Goal: Find specific page/section: Find specific page/section

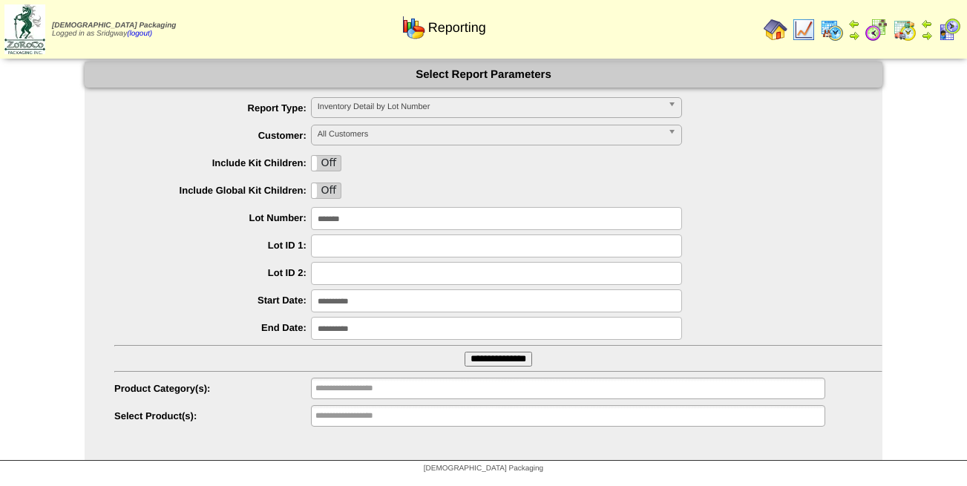
click at [771, 30] on img at bounding box center [775, 30] width 24 height 24
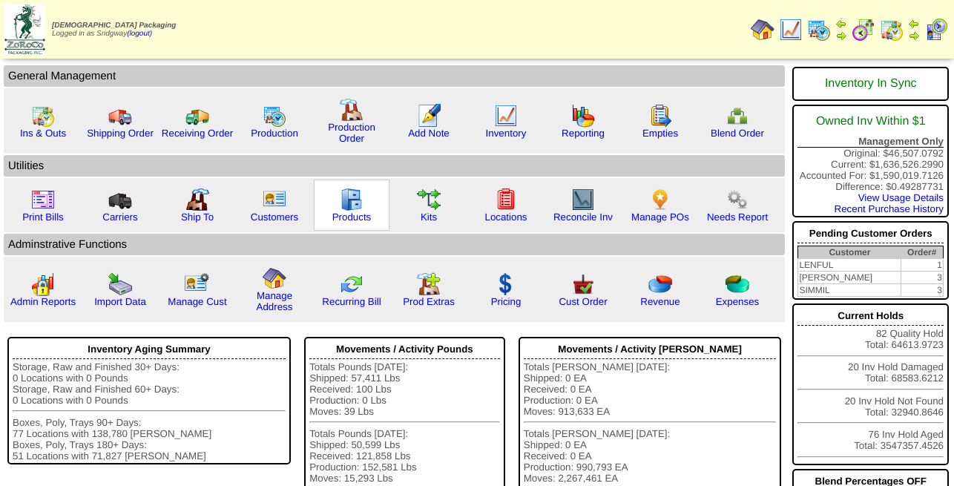
click at [358, 211] on img at bounding box center [352, 200] width 24 height 24
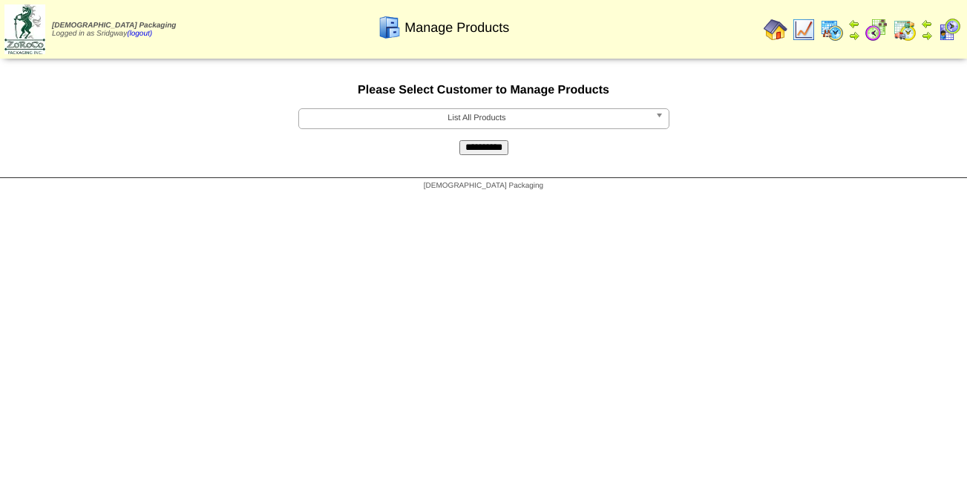
click at [593, 120] on span "List All Products" at bounding box center [477, 118] width 344 height 18
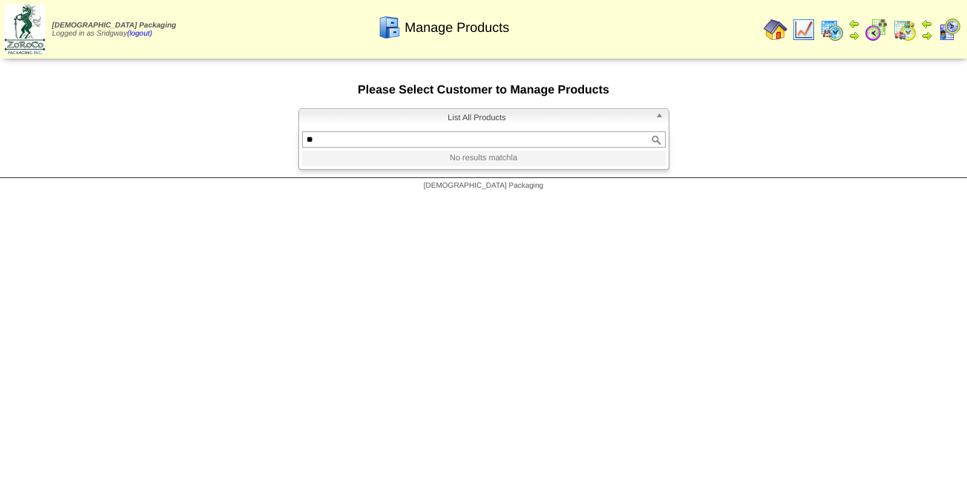
type input "***"
